Goal: Browse casually

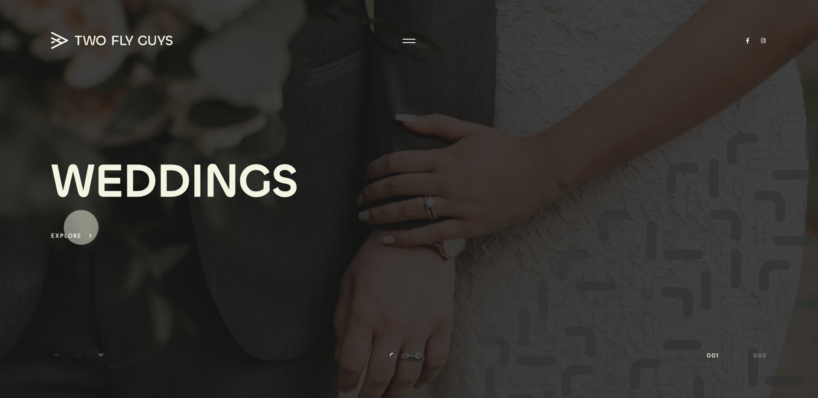
click at [81, 227] on link "W E D D I N G S" at bounding box center [174, 192] width 247 height 73
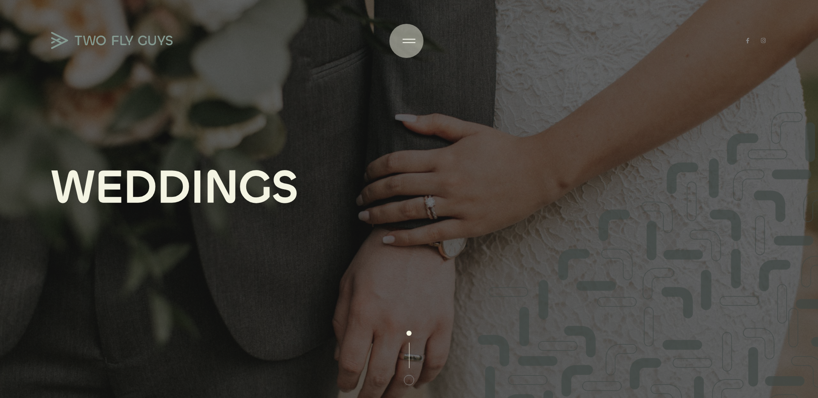
click at [406, 41] on div at bounding box center [408, 41] width 13 height 9
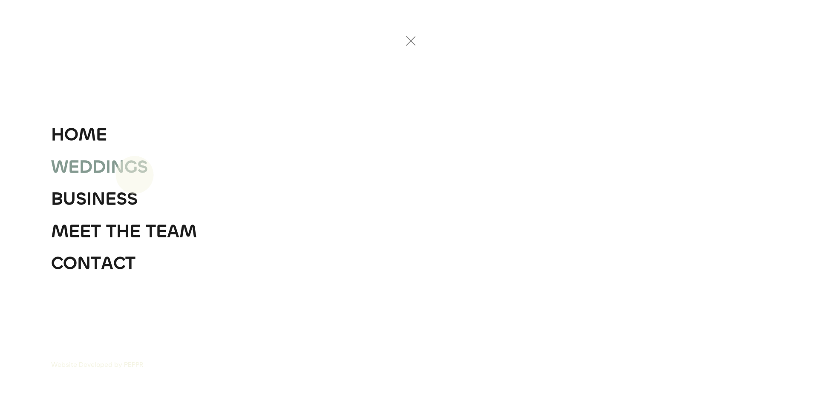
click at [128, 170] on div "G" at bounding box center [130, 167] width 13 height 32
